Goal: Navigation & Orientation: Find specific page/section

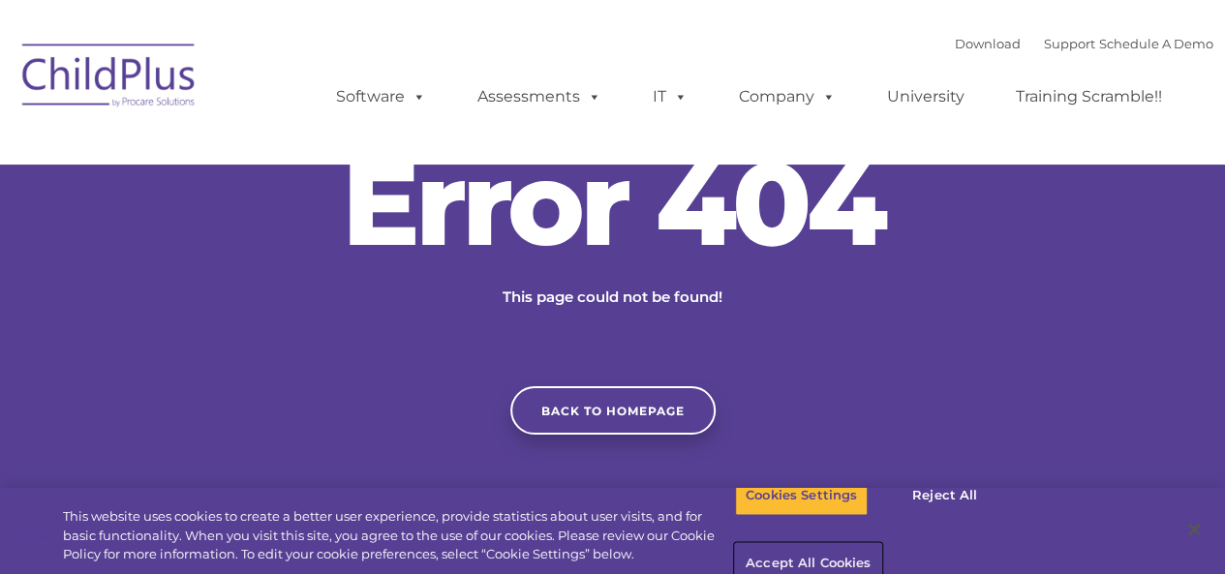
click at [881, 544] on button "Accept All Cookies" at bounding box center [808, 564] width 146 height 41
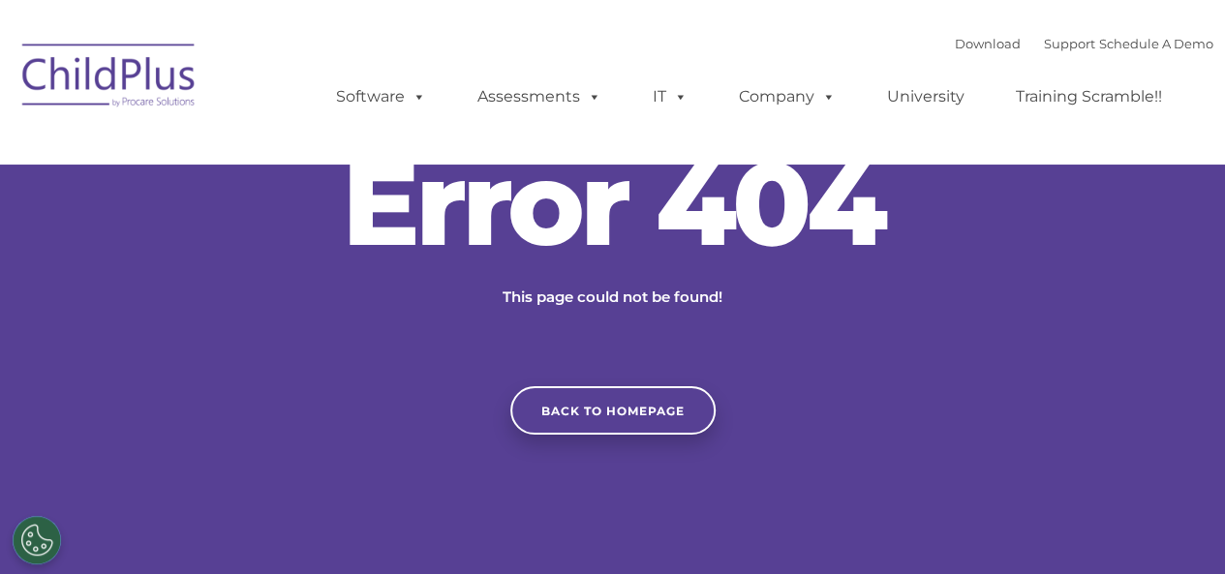
scroll to position [418, 0]
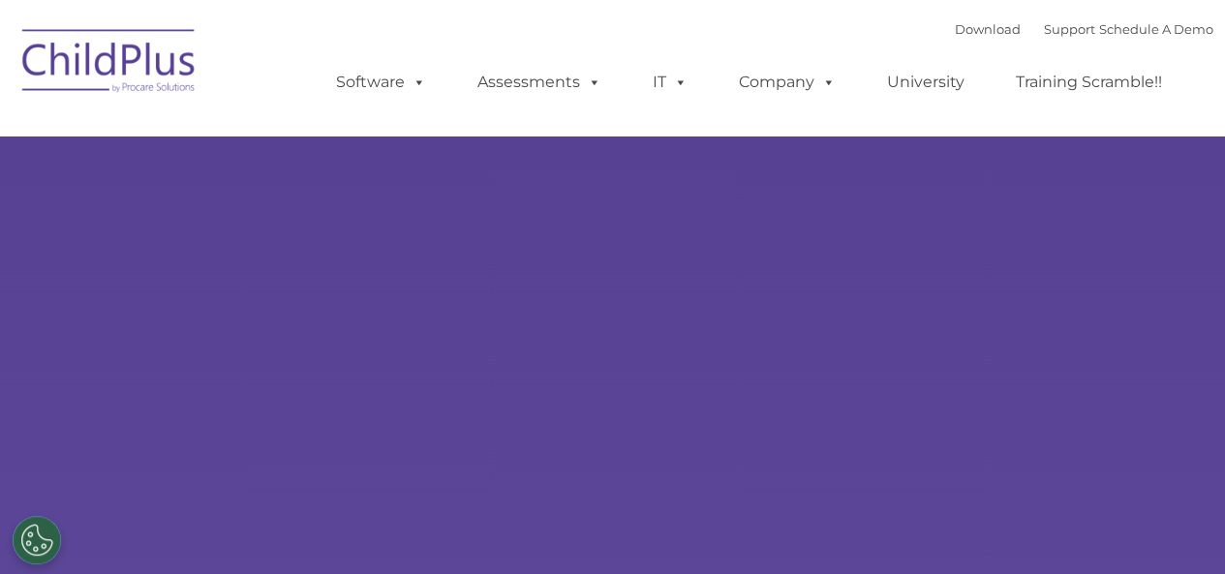
select select "MEDIUM"
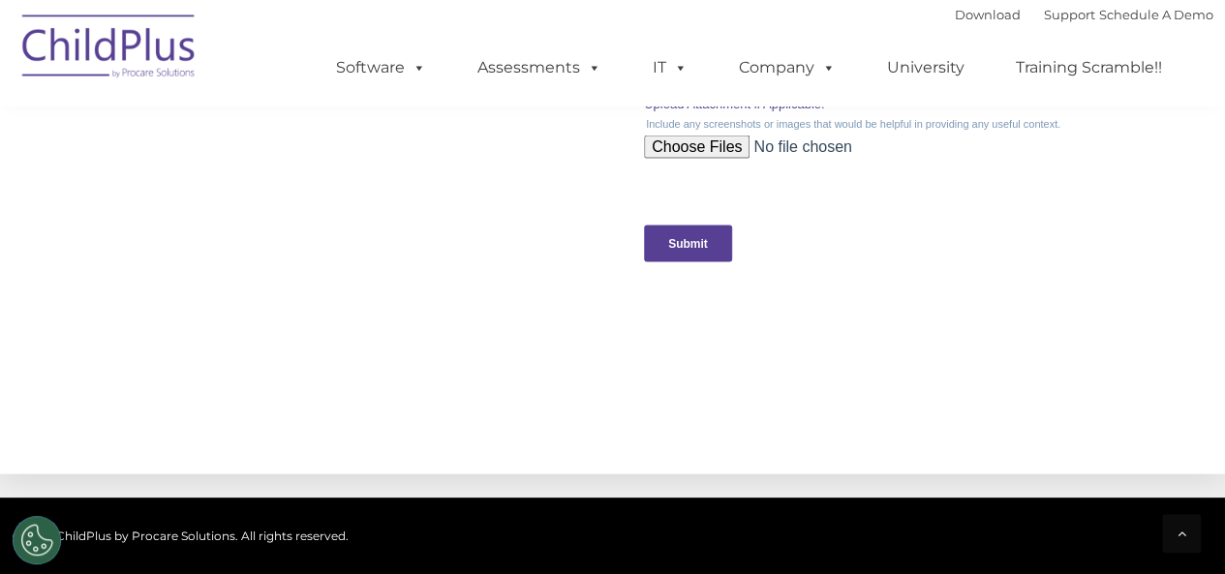
scroll to position [2351, 0]
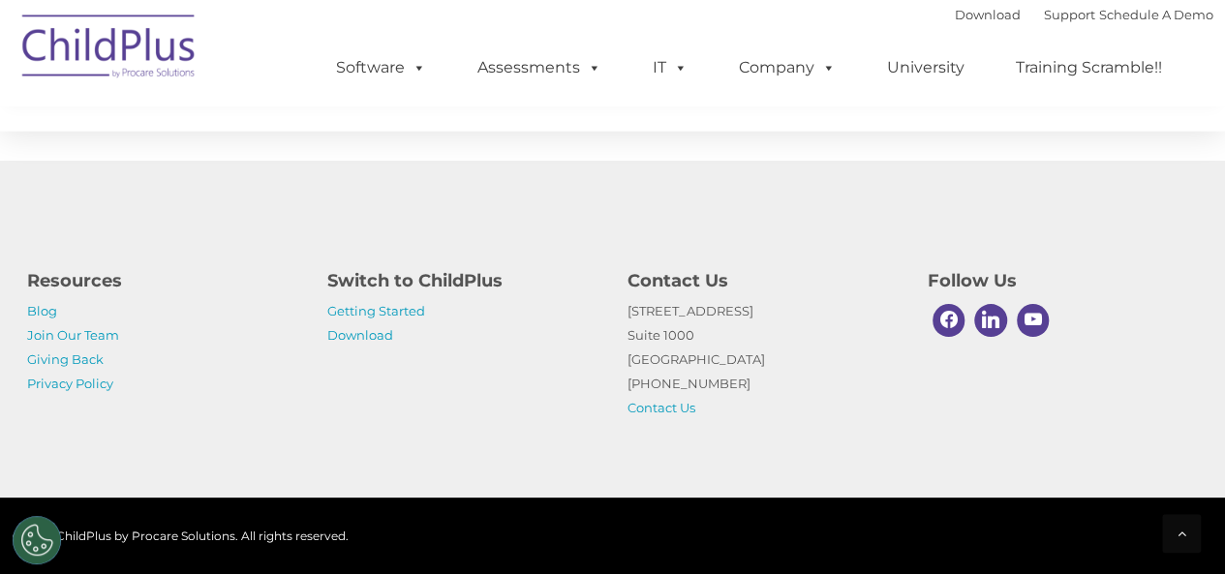
click at [97, 40] on img at bounding box center [110, 49] width 194 height 97
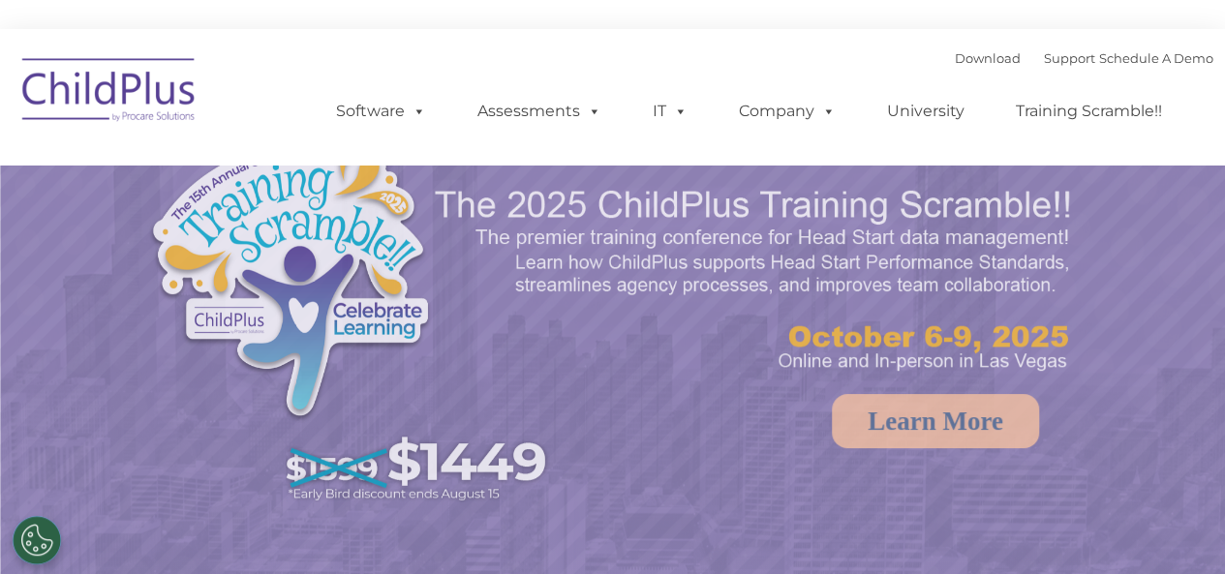
select select "MEDIUM"
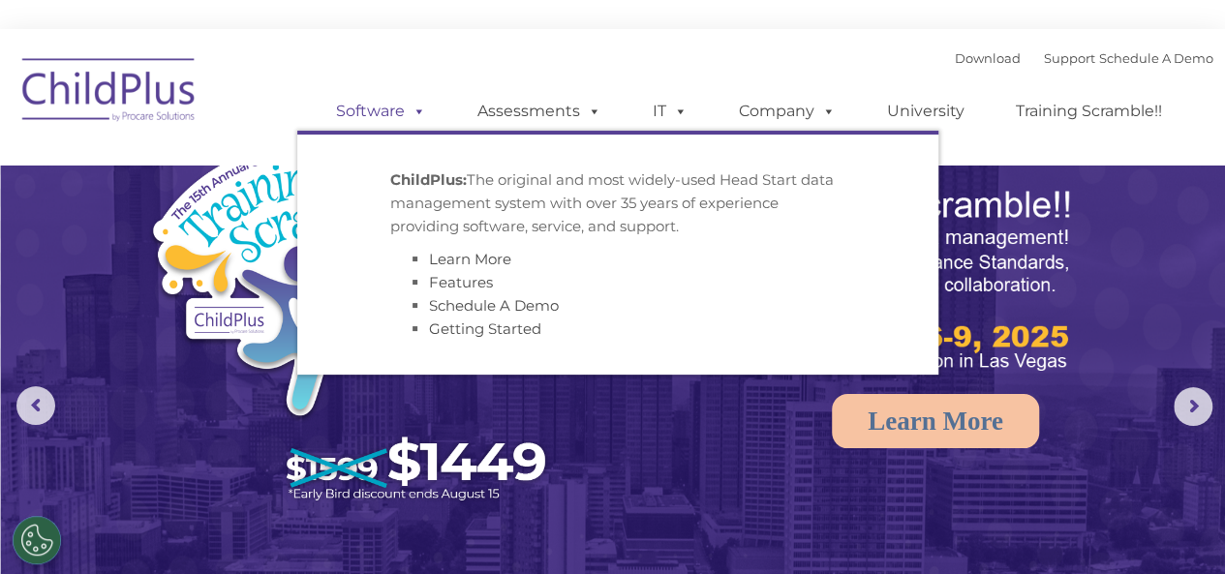
click at [382, 122] on link "Software" at bounding box center [381, 111] width 129 height 39
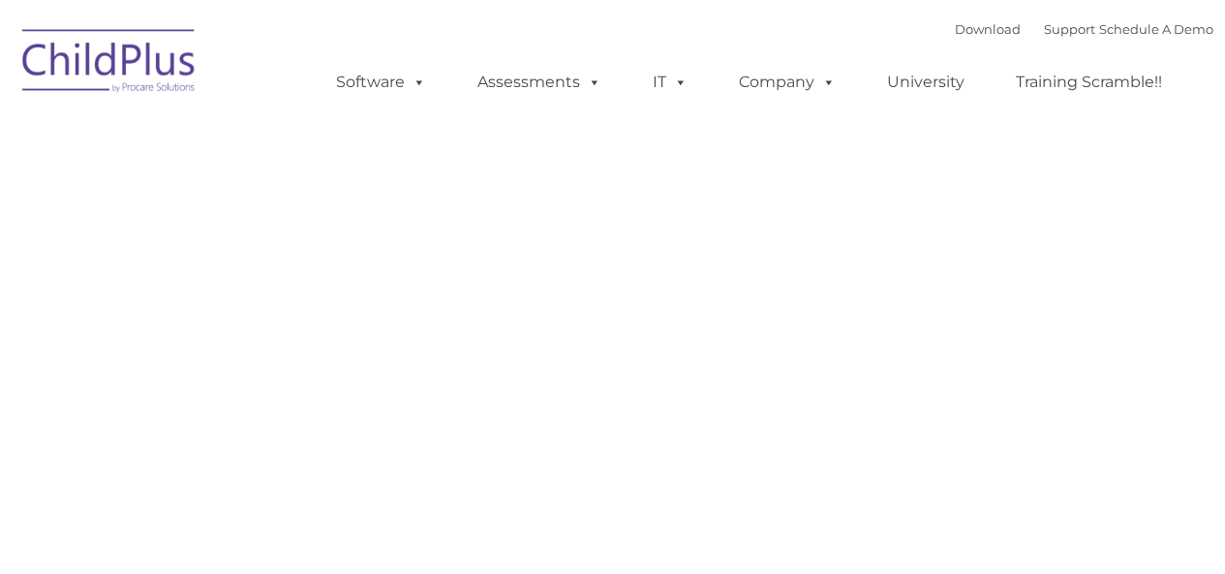
type input ""
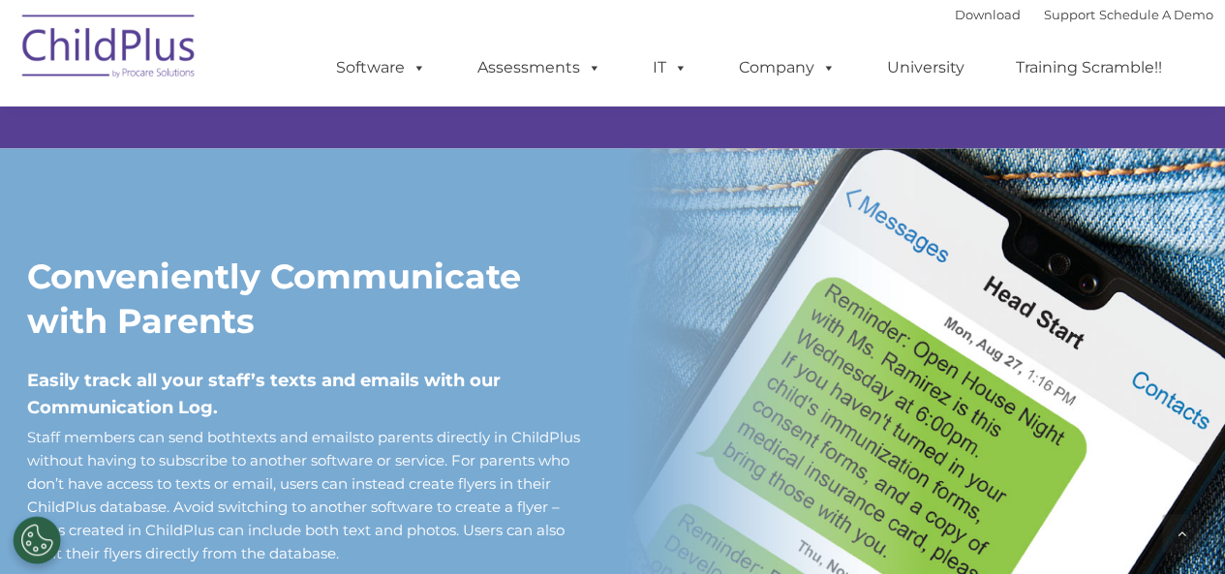
scroll to position [2008, 0]
